Goal: Find contact information: Find contact information

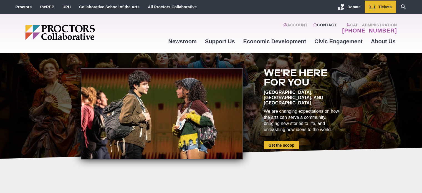
click at [328, 24] on link "Contact" at bounding box center [325, 28] width 24 height 11
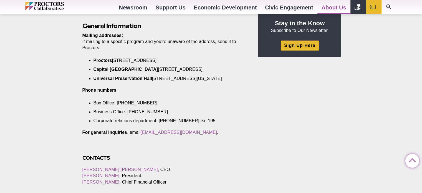
scroll to position [194, 0]
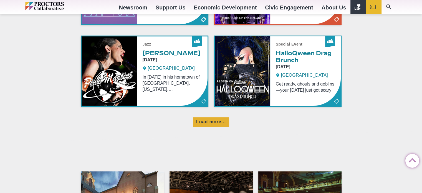
scroll to position [416, 0]
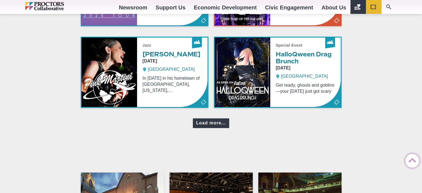
click at [220, 120] on div "Load more..." at bounding box center [211, 123] width 36 height 10
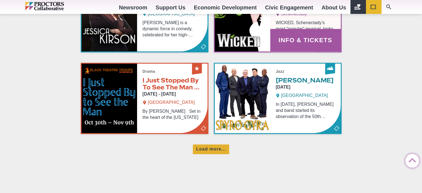
scroll to position [638, 0]
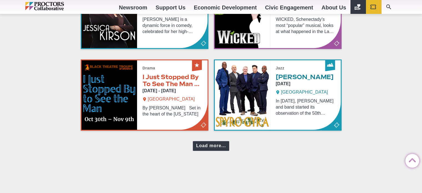
click at [214, 143] on div "Load more..." at bounding box center [211, 146] width 36 height 10
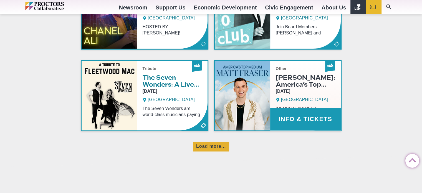
scroll to position [888, 0]
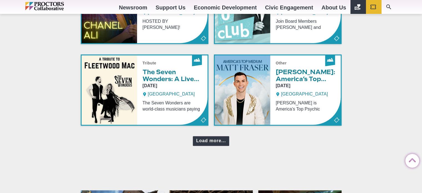
click at [219, 138] on div "Load more..." at bounding box center [211, 141] width 36 height 10
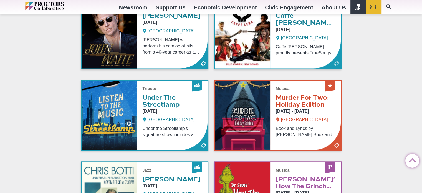
scroll to position [1026, 0]
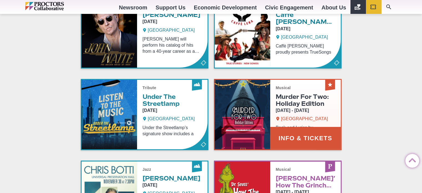
click at [285, 91] on link "Info & Tickets" at bounding box center [278, 114] width 126 height 69
